Goal: Find specific page/section: Locate a particular part of the current website

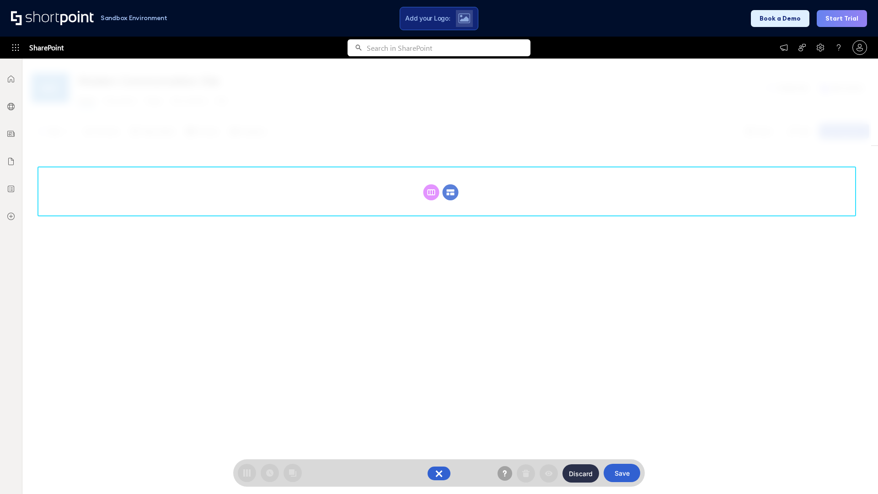
scroll to position [126, 0]
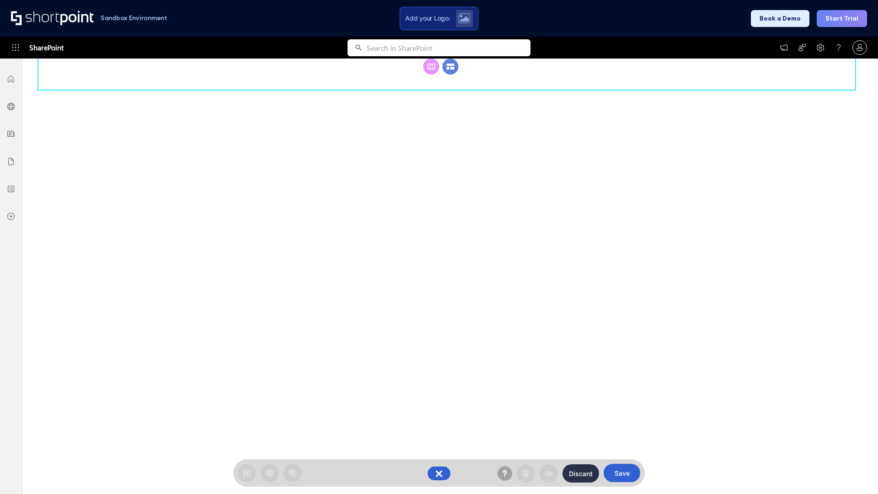
click at [450, 75] on circle at bounding box center [451, 67] width 16 height 16
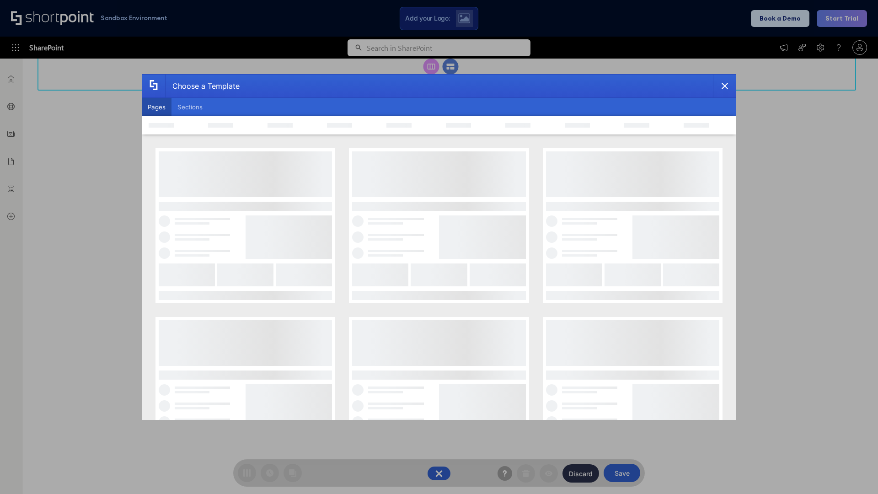
scroll to position [0, 0]
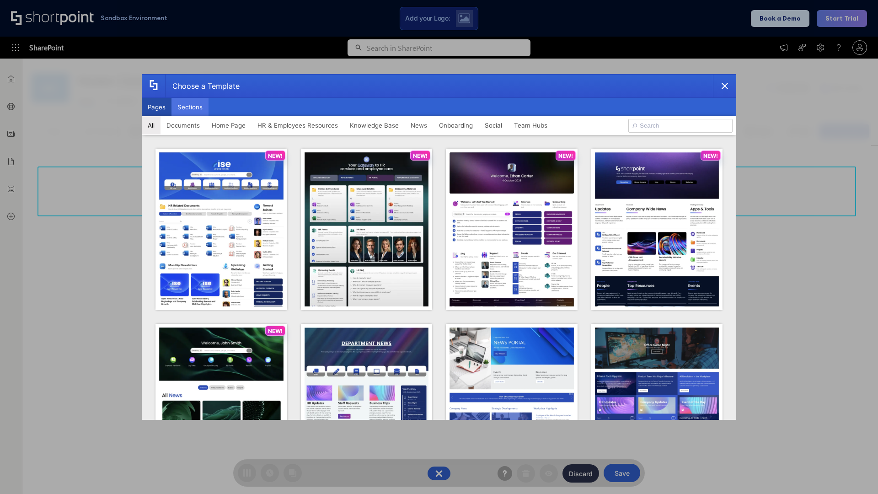
click at [190, 107] on button "Sections" at bounding box center [190, 107] width 37 height 18
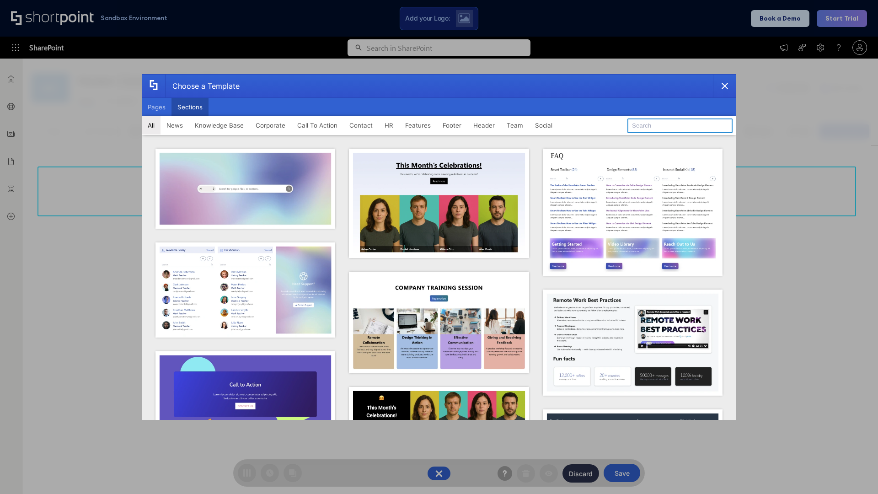
type input "FAQ 3"
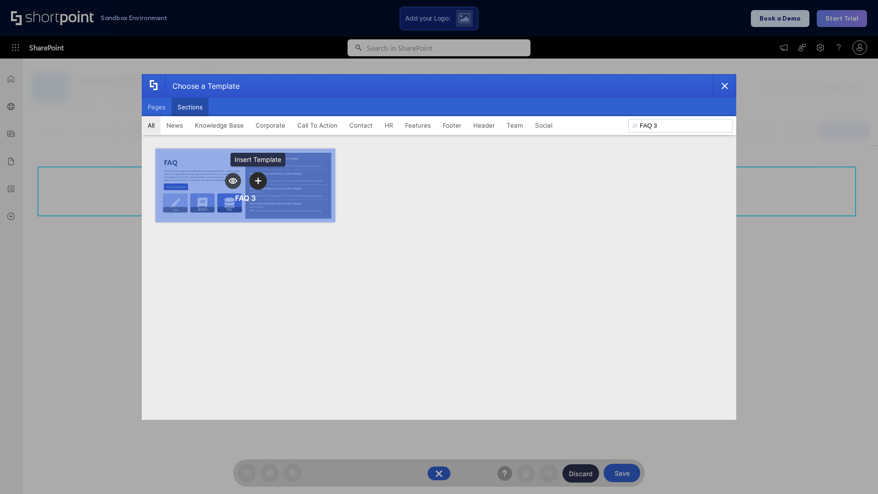
click at [258, 181] on icon "template selector" at bounding box center [258, 180] width 6 height 6
